Goal: Task Accomplishment & Management: Complete application form

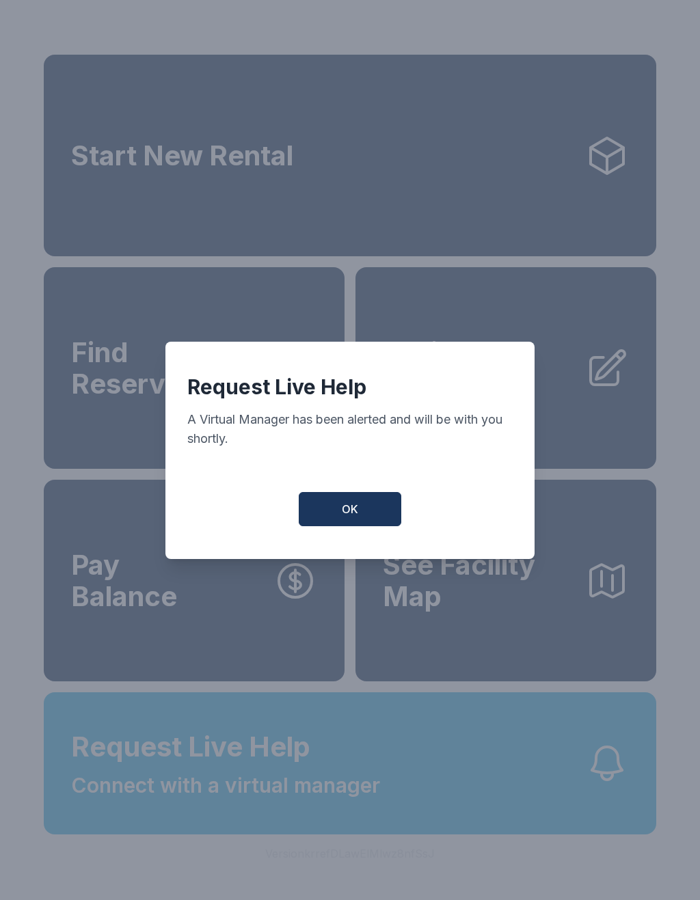
click at [351, 514] on span "OK" at bounding box center [350, 509] width 16 height 16
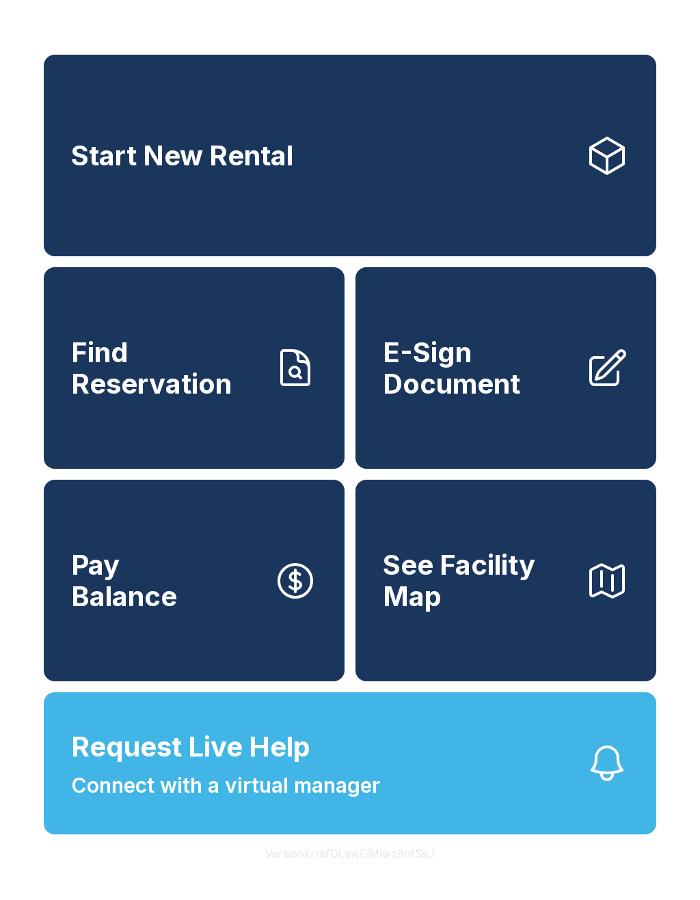
click at [218, 768] on span "Request Live Help" at bounding box center [190, 747] width 239 height 41
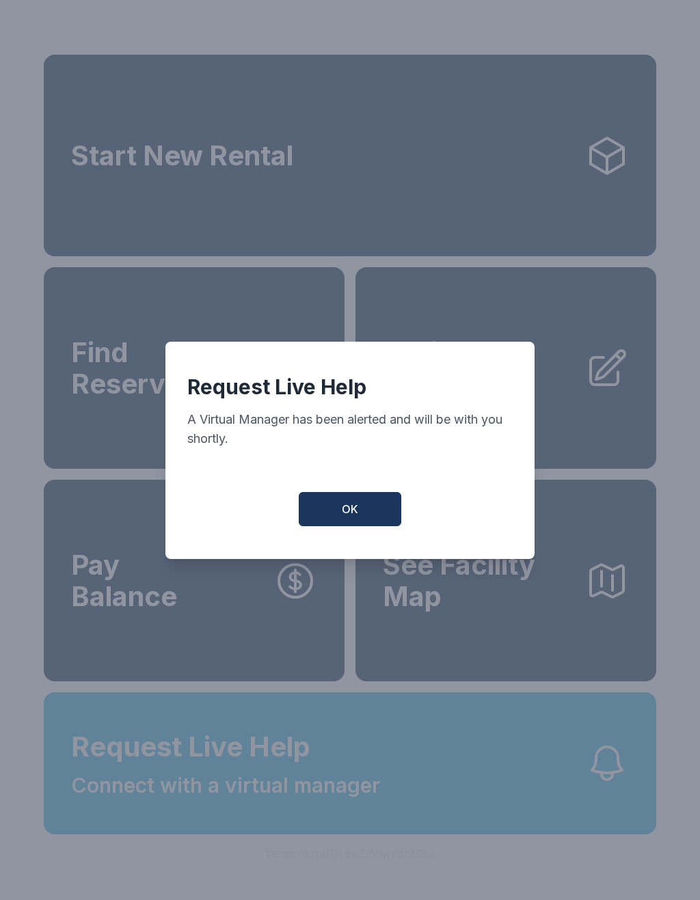
click at [330, 520] on button "OK" at bounding box center [350, 509] width 103 height 34
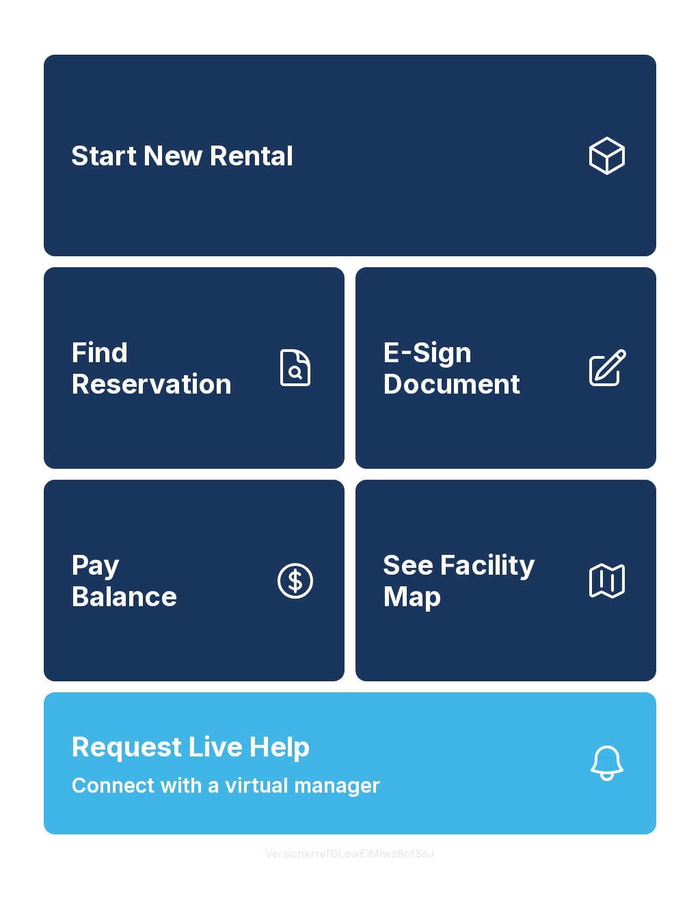
click at [323, 378] on link "Find Reservation" at bounding box center [194, 368] width 301 height 202
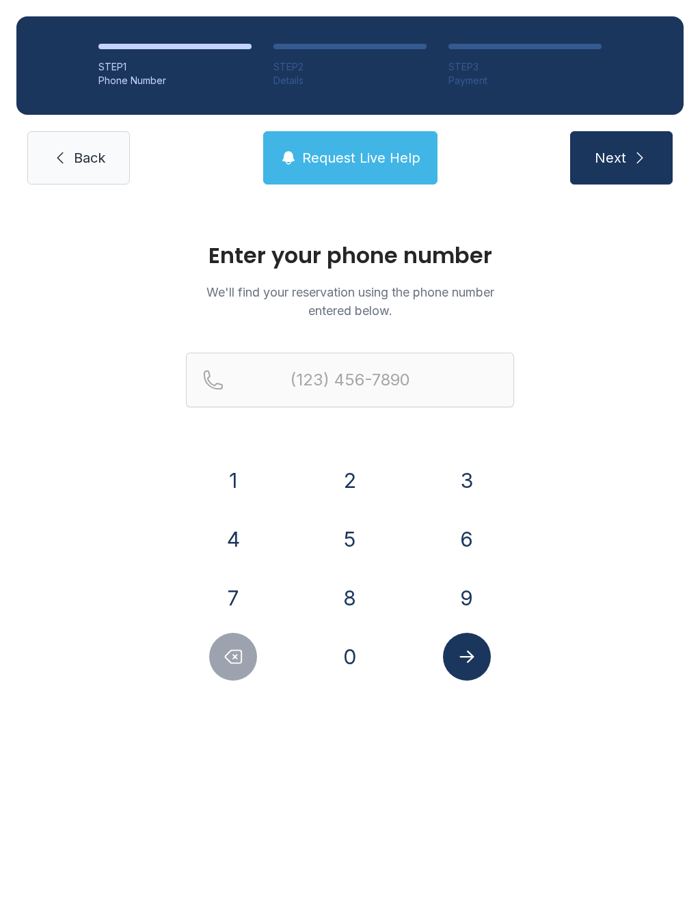
click at [83, 161] on span "Back" at bounding box center [89, 157] width 31 height 19
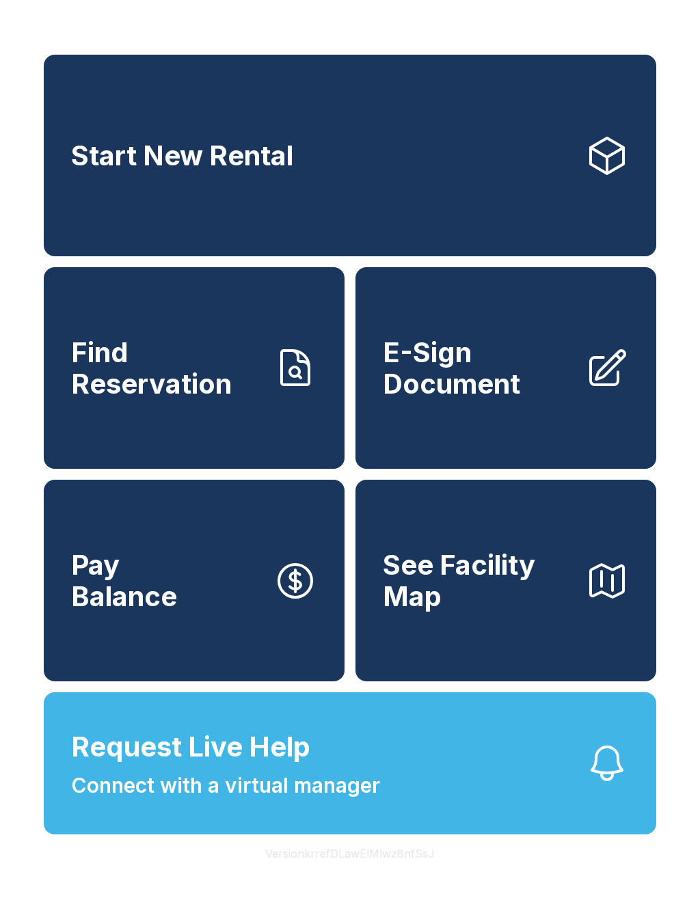
click at [455, 393] on span "E-Sign Document" at bounding box center [478, 368] width 191 height 62
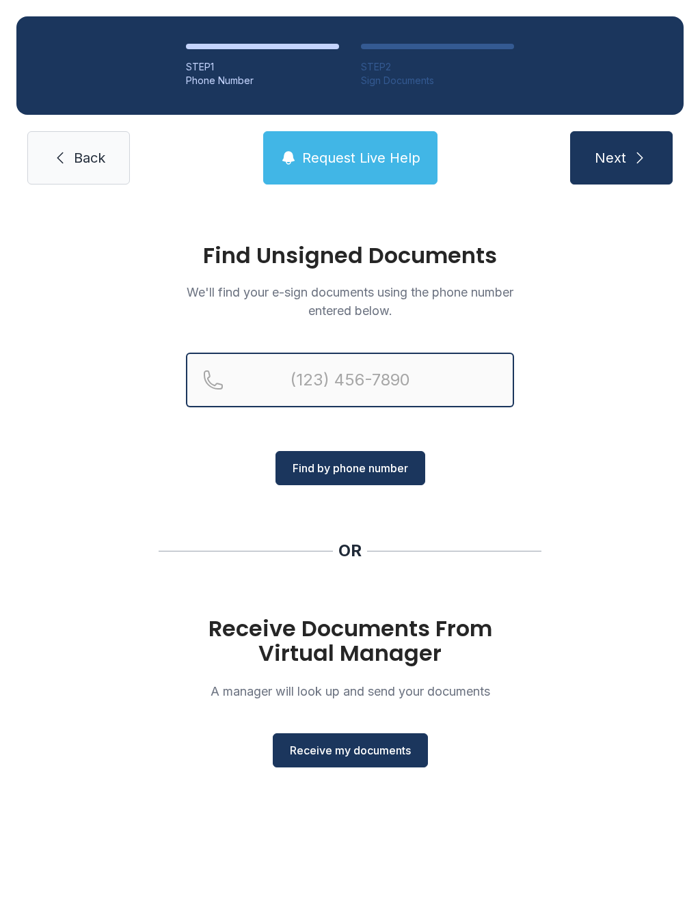
click at [299, 391] on input "Reservation phone number" at bounding box center [350, 380] width 328 height 55
type input "(941) 580-"
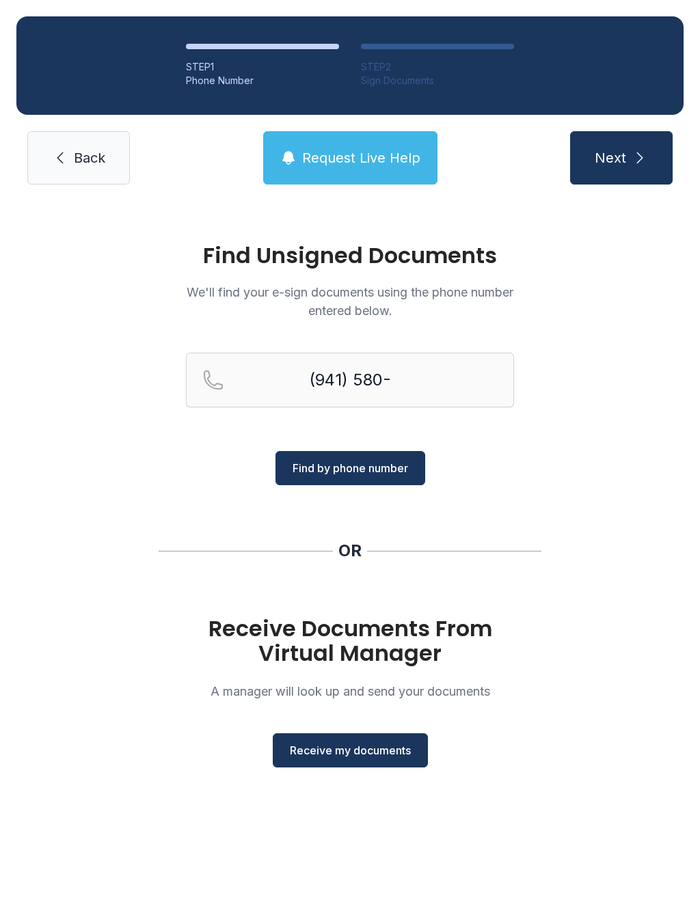
click at [73, 463] on div "Find Unsigned Documents We'll find your e-sign documents using the phone number…" at bounding box center [350, 511] width 700 height 621
click at [346, 766] on button "Receive my documents" at bounding box center [350, 751] width 155 height 34
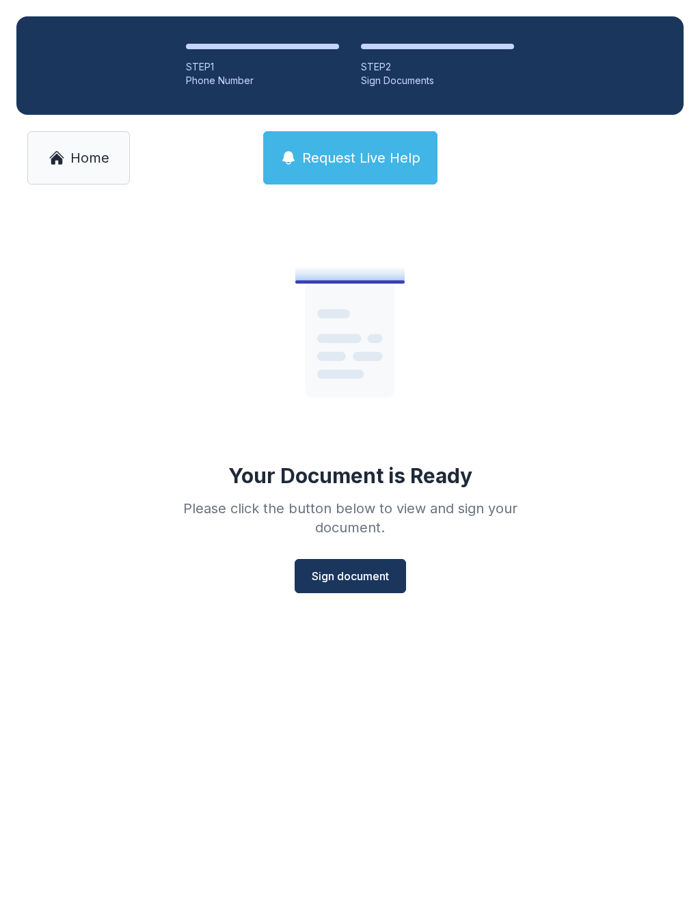
click at [343, 576] on span "Sign document" at bounding box center [350, 576] width 77 height 16
click at [68, 151] on link "Home" at bounding box center [78, 157] width 103 height 53
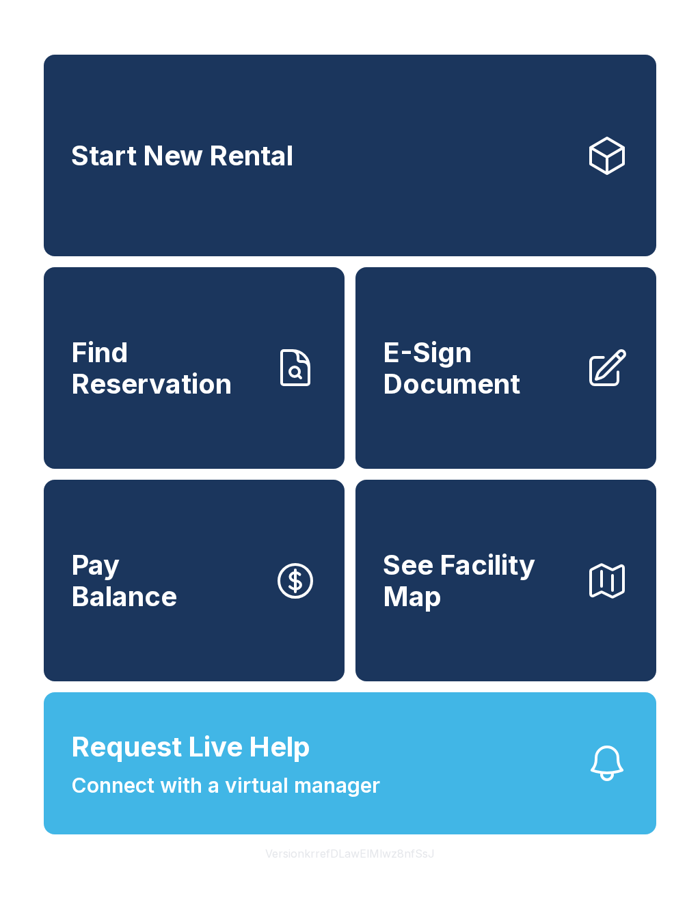
click at [524, 399] on span "E-Sign Document" at bounding box center [478, 368] width 191 height 62
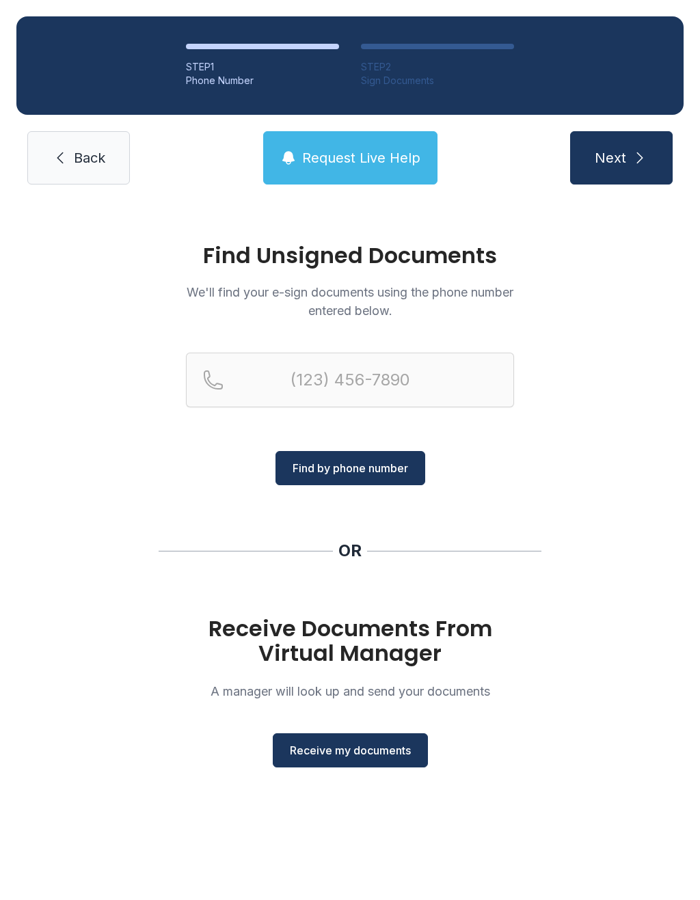
click at [355, 766] on button "Receive my documents" at bounding box center [350, 751] width 155 height 34
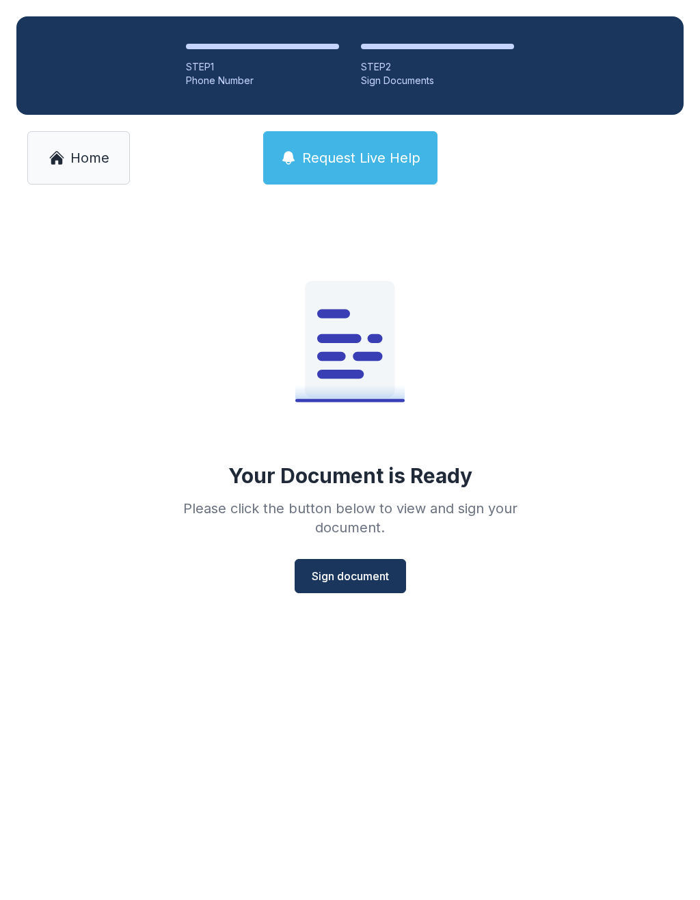
click at [350, 580] on span "Sign document" at bounding box center [350, 576] width 77 height 16
